Goal: Find specific page/section: Find specific page/section

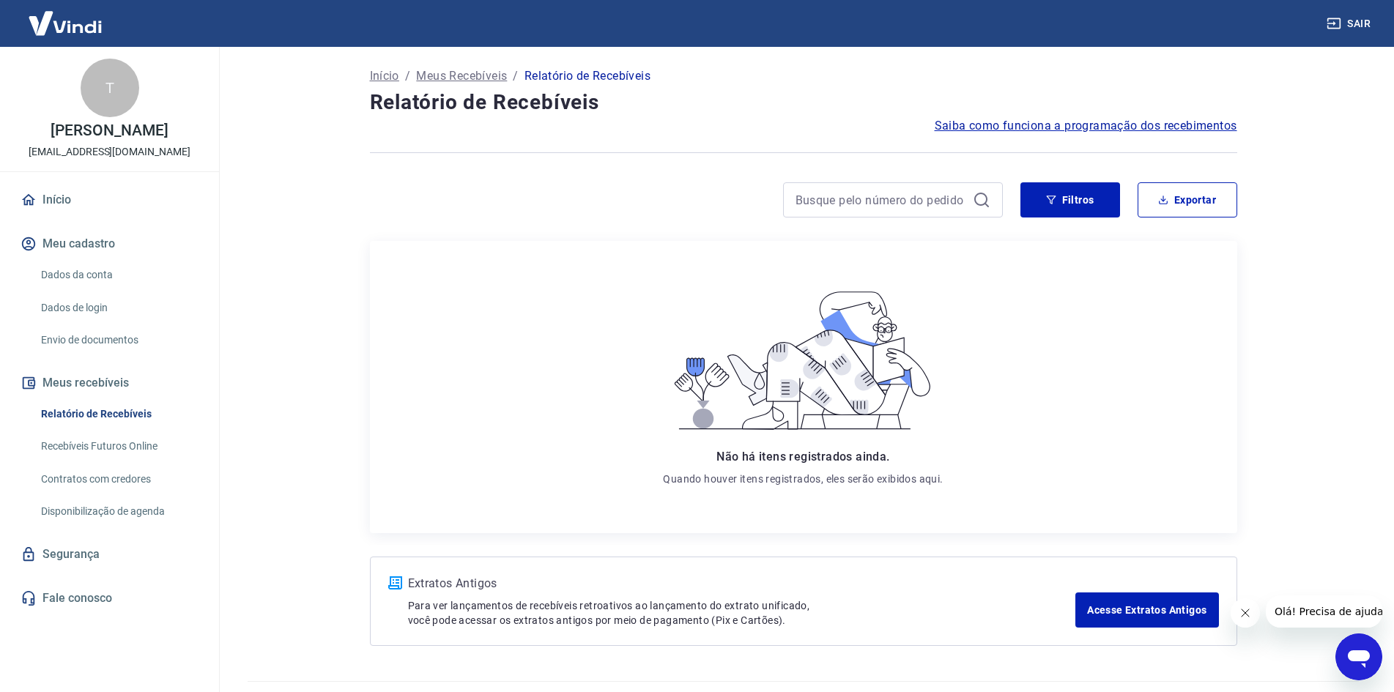
click at [134, 461] on link "Recebíveis Futuros Online" at bounding box center [118, 446] width 166 height 30
click at [129, 458] on link "Recebíveis Futuros Online" at bounding box center [118, 446] width 166 height 30
